Goal: Information Seeking & Learning: Find contact information

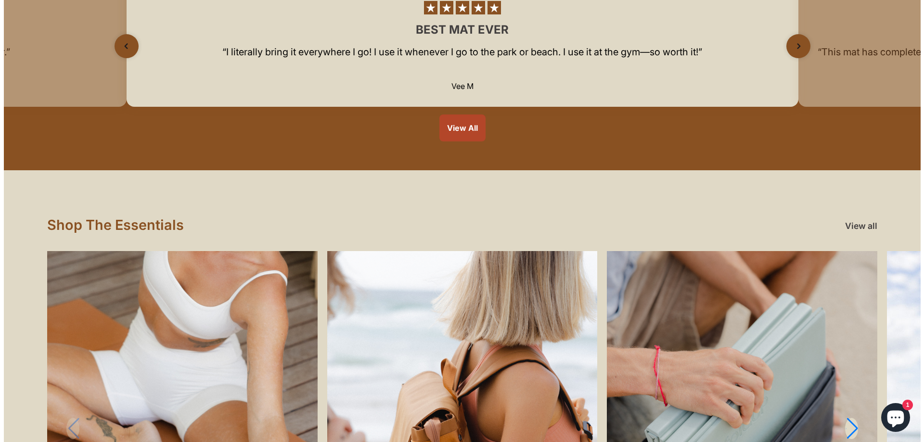
scroll to position [1059, 0]
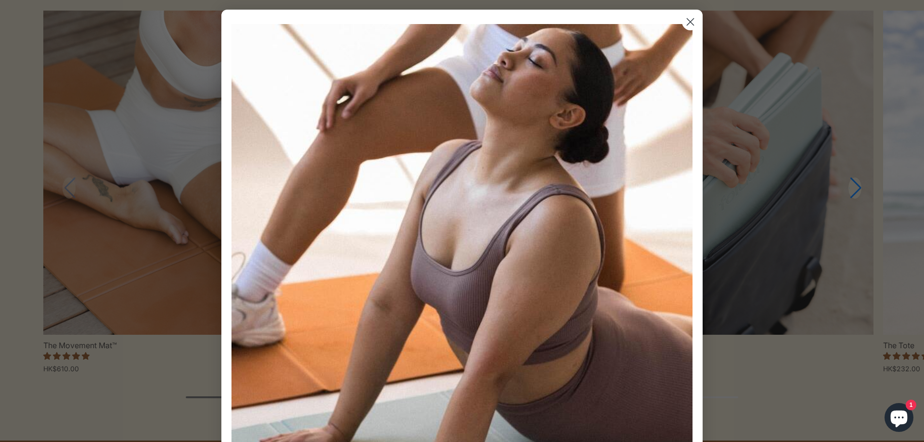
click at [688, 23] on icon "Close dialog" at bounding box center [690, 22] width 7 height 7
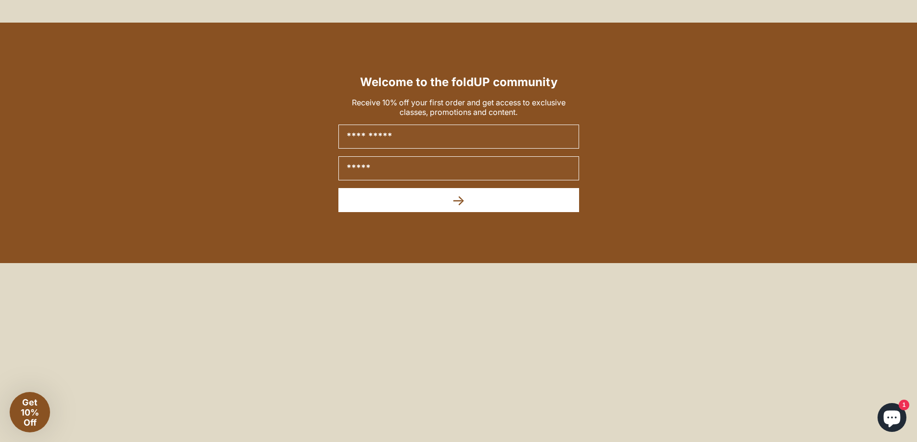
scroll to position [4291, 0]
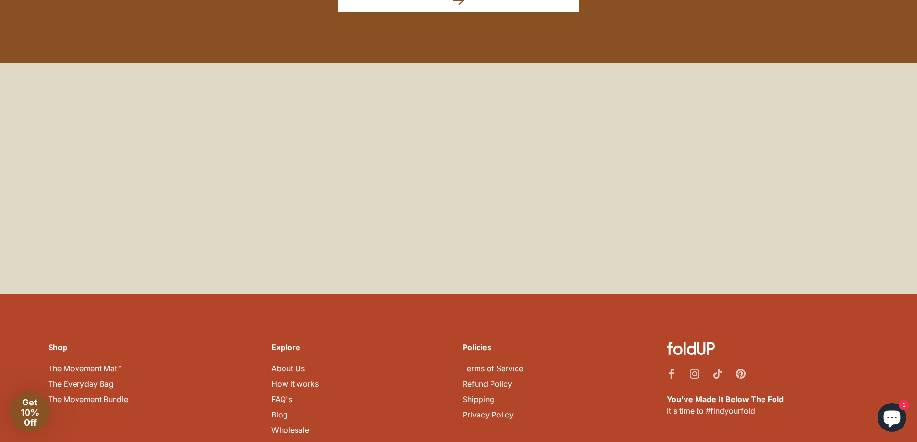
click at [281, 441] on link "Contact Us" at bounding box center [291, 446] width 40 height 10
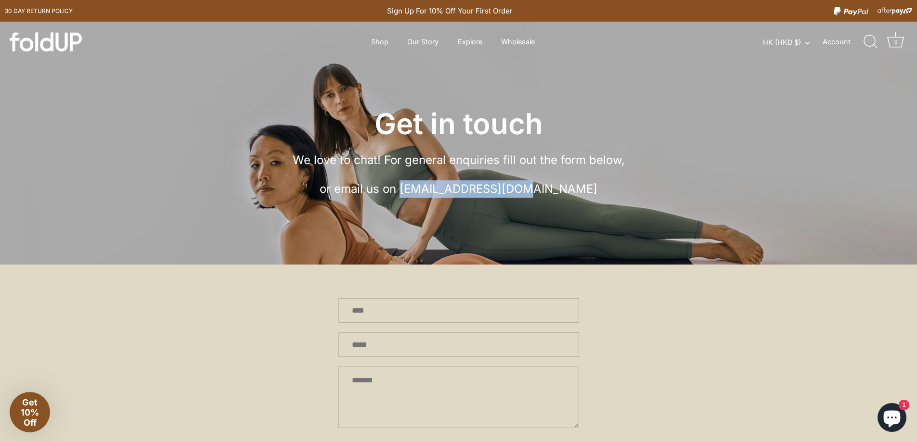
drag, startPoint x: 443, startPoint y: 193, endPoint x: 561, endPoint y: 197, distance: 118.0
click at [561, 197] on p "or email us on [EMAIL_ADDRESS][DOMAIN_NAME]" at bounding box center [459, 188] width 404 height 17
copy p "hello@foldup.com.au"
